Goal: Check status: Check status

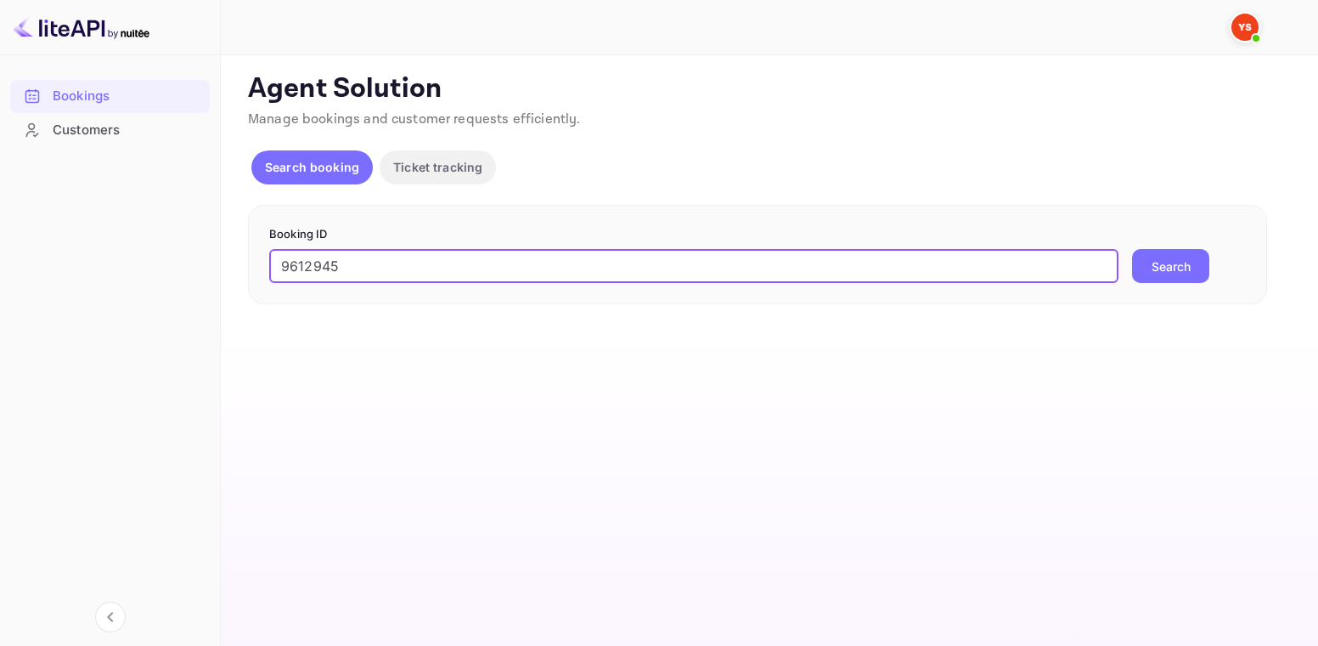
type input "9612945"
click at [1205, 269] on button "Search" at bounding box center [1170, 266] width 77 height 34
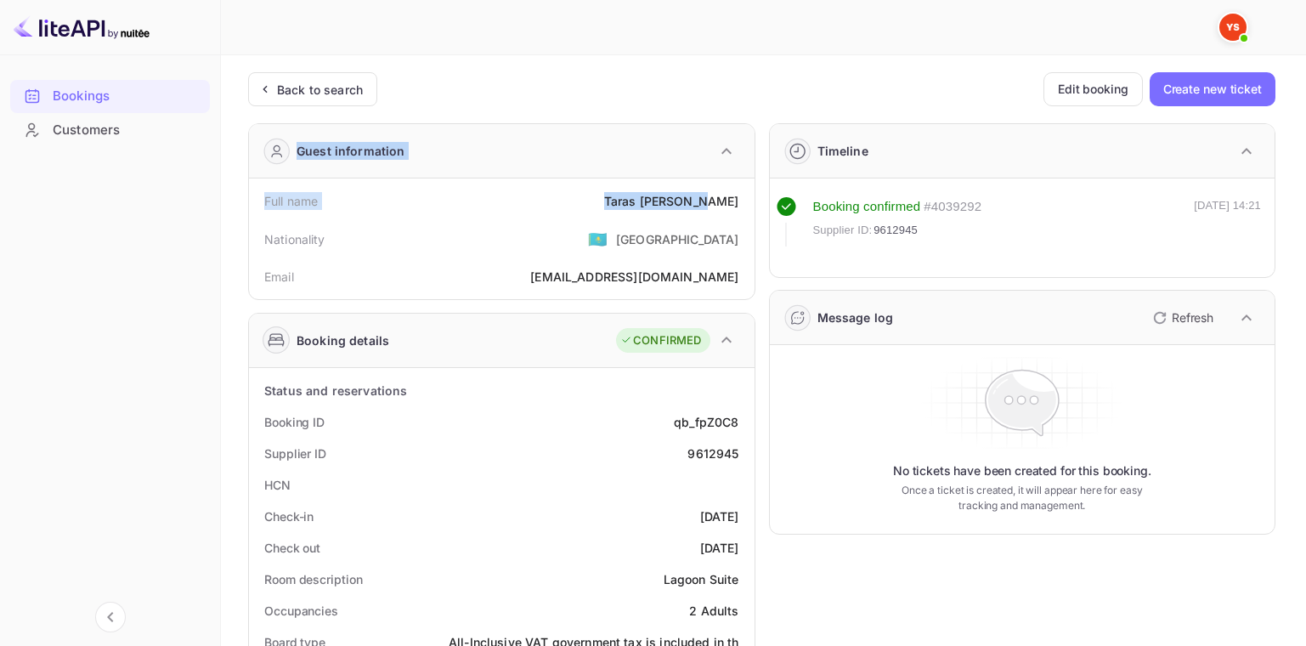
drag, startPoint x: 655, startPoint y: 199, endPoint x: 747, endPoint y: 201, distance: 91.8
click at [745, 202] on div "Full name [PERSON_NAME]" at bounding box center [502, 200] width 492 height 31
click at [737, 189] on div "Full name [PERSON_NAME]" at bounding box center [502, 200] width 492 height 31
drag, startPoint x: 738, startPoint y: 200, endPoint x: 641, endPoint y: 202, distance: 96.9
click at [641, 202] on div "[PERSON_NAME]" at bounding box center [671, 201] width 135 height 18
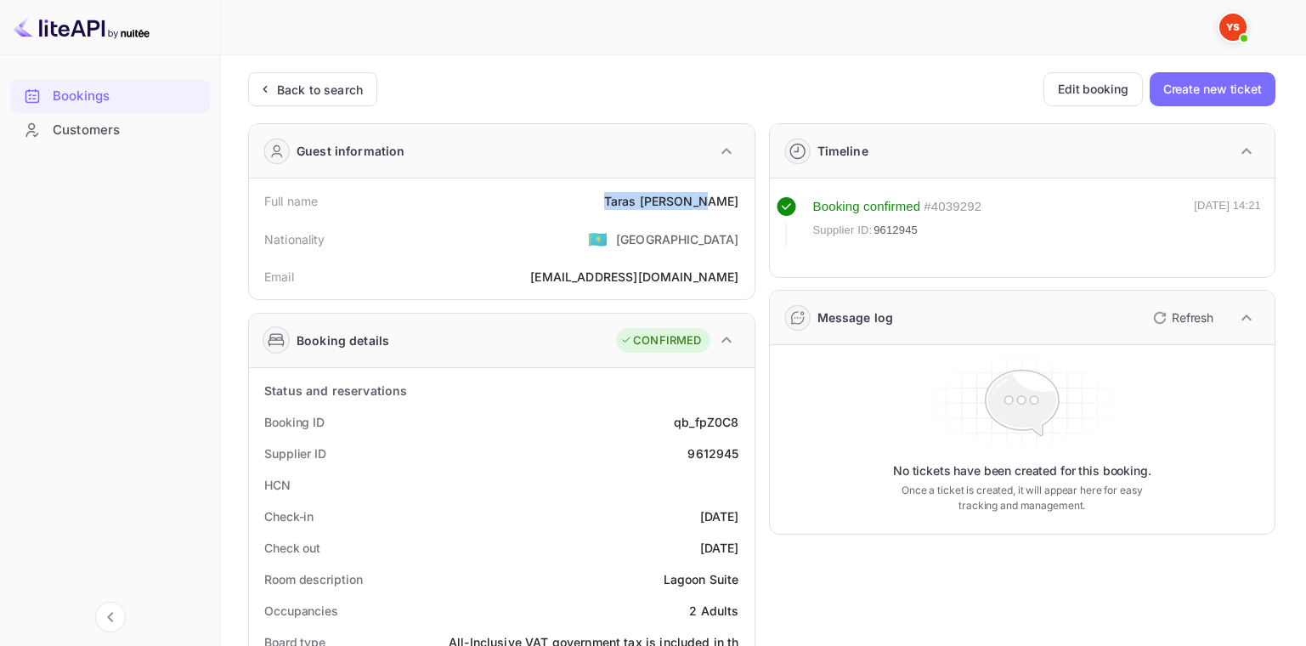
copy div "[PERSON_NAME]"
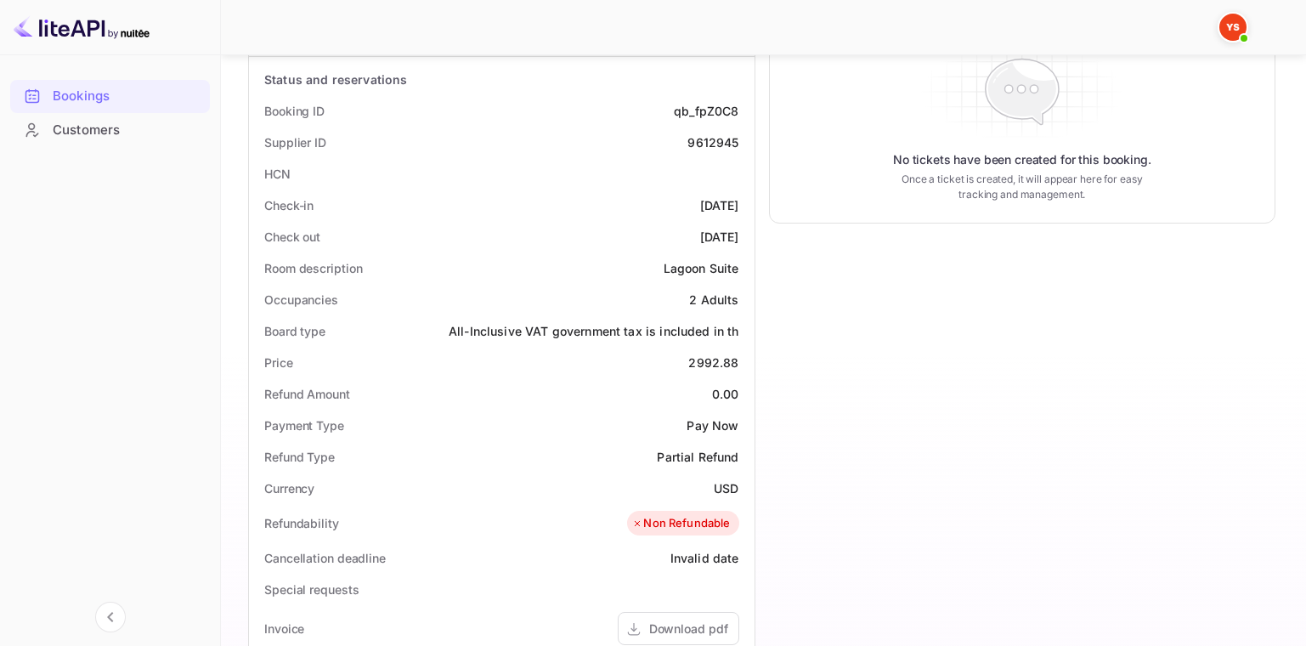
scroll to position [340, 0]
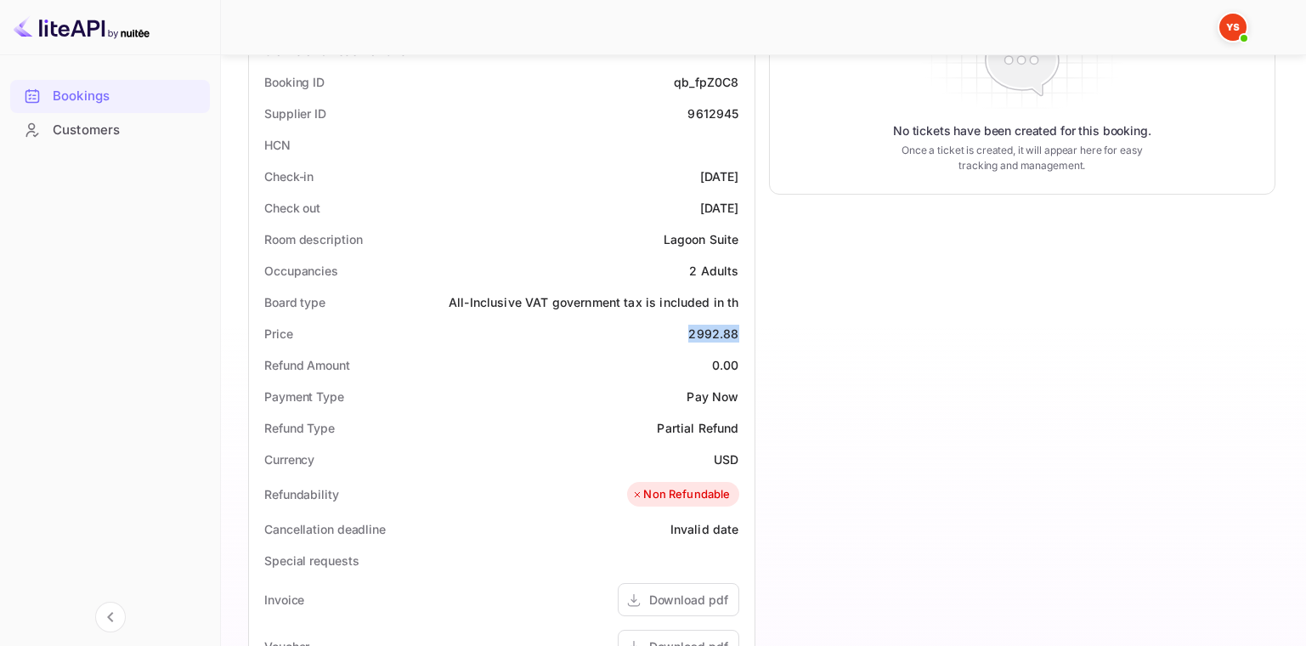
drag, startPoint x: 701, startPoint y: 321, endPoint x: 737, endPoint y: 331, distance: 37.9
click at [737, 331] on div "Price 2992.88" at bounding box center [502, 333] width 492 height 31
copy div "2992.88"
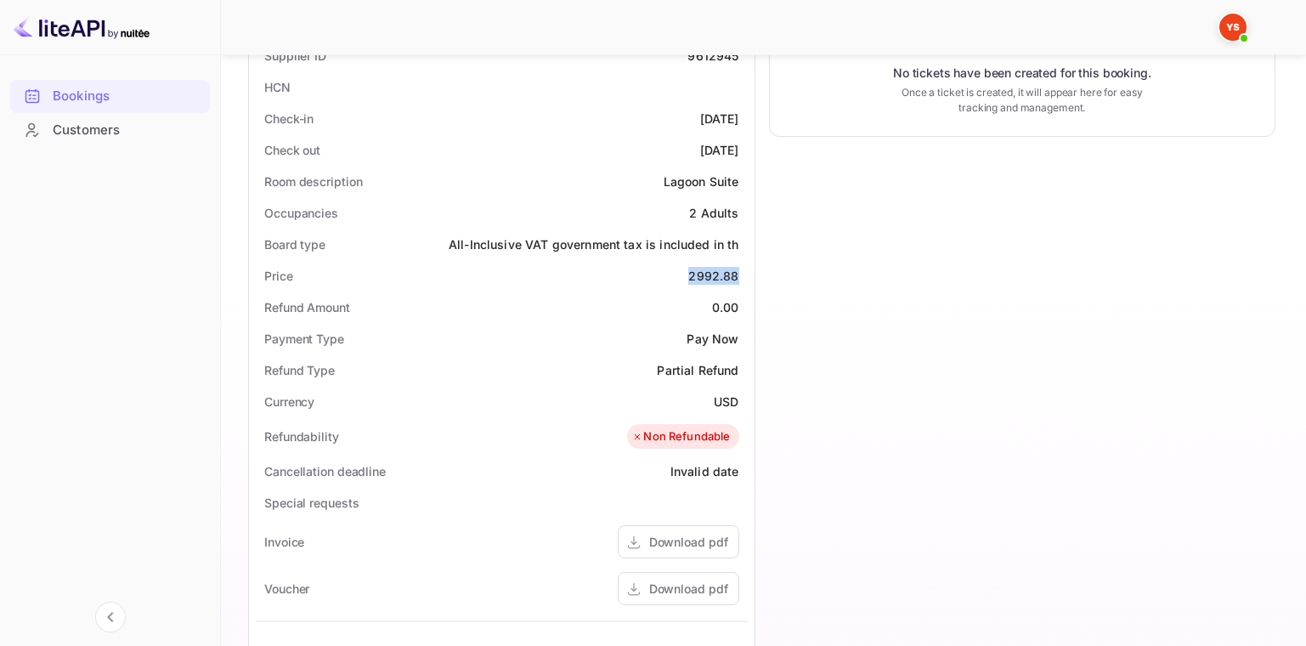
scroll to position [425, 0]
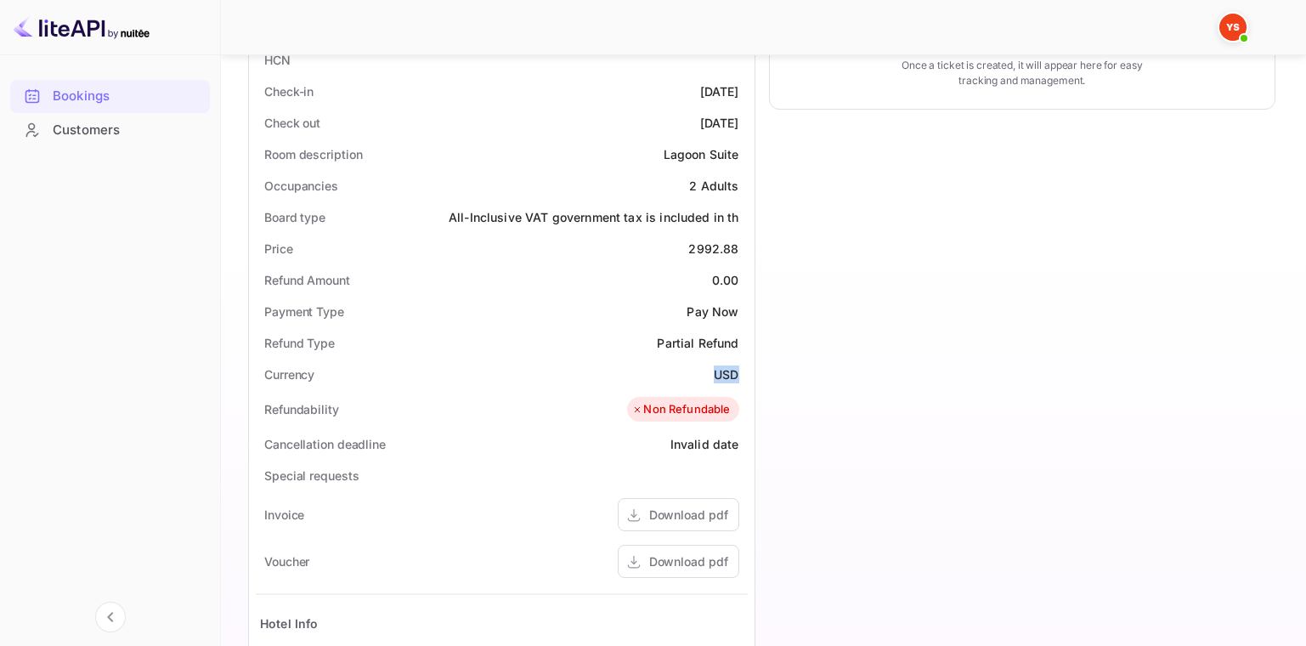
drag, startPoint x: 715, startPoint y: 371, endPoint x: 744, endPoint y: 375, distance: 29.2
click at [744, 375] on div "Currency USD" at bounding box center [502, 373] width 492 height 31
copy div "USD"
